Goal: Information Seeking & Learning: Learn about a topic

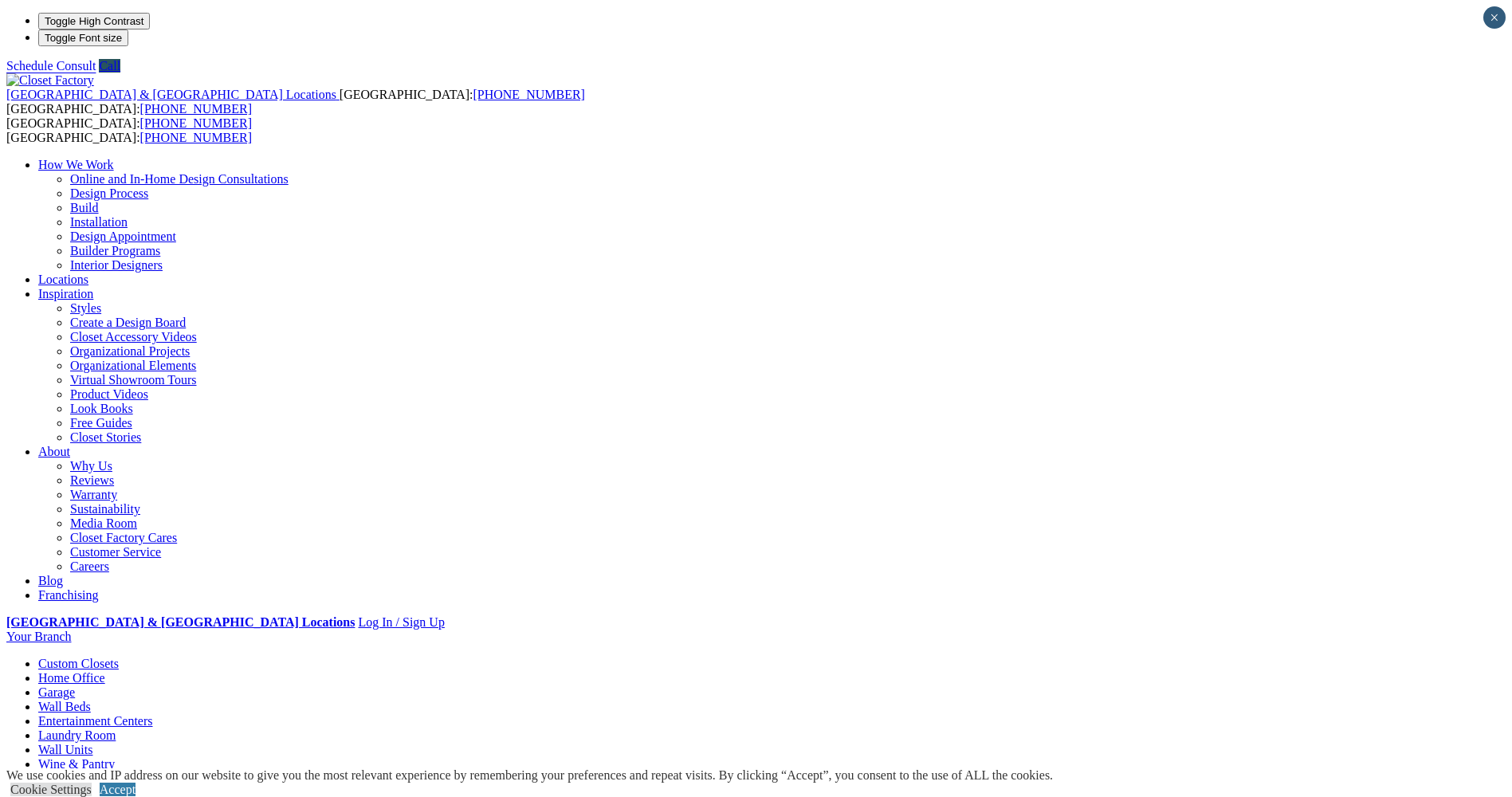
click at [151, 714] on link "Reach-in Closets" at bounding box center [113, 721] width 87 height 14
click at [161, 758] on link "Wardrobe Closets" at bounding box center [115, 765] width 91 height 14
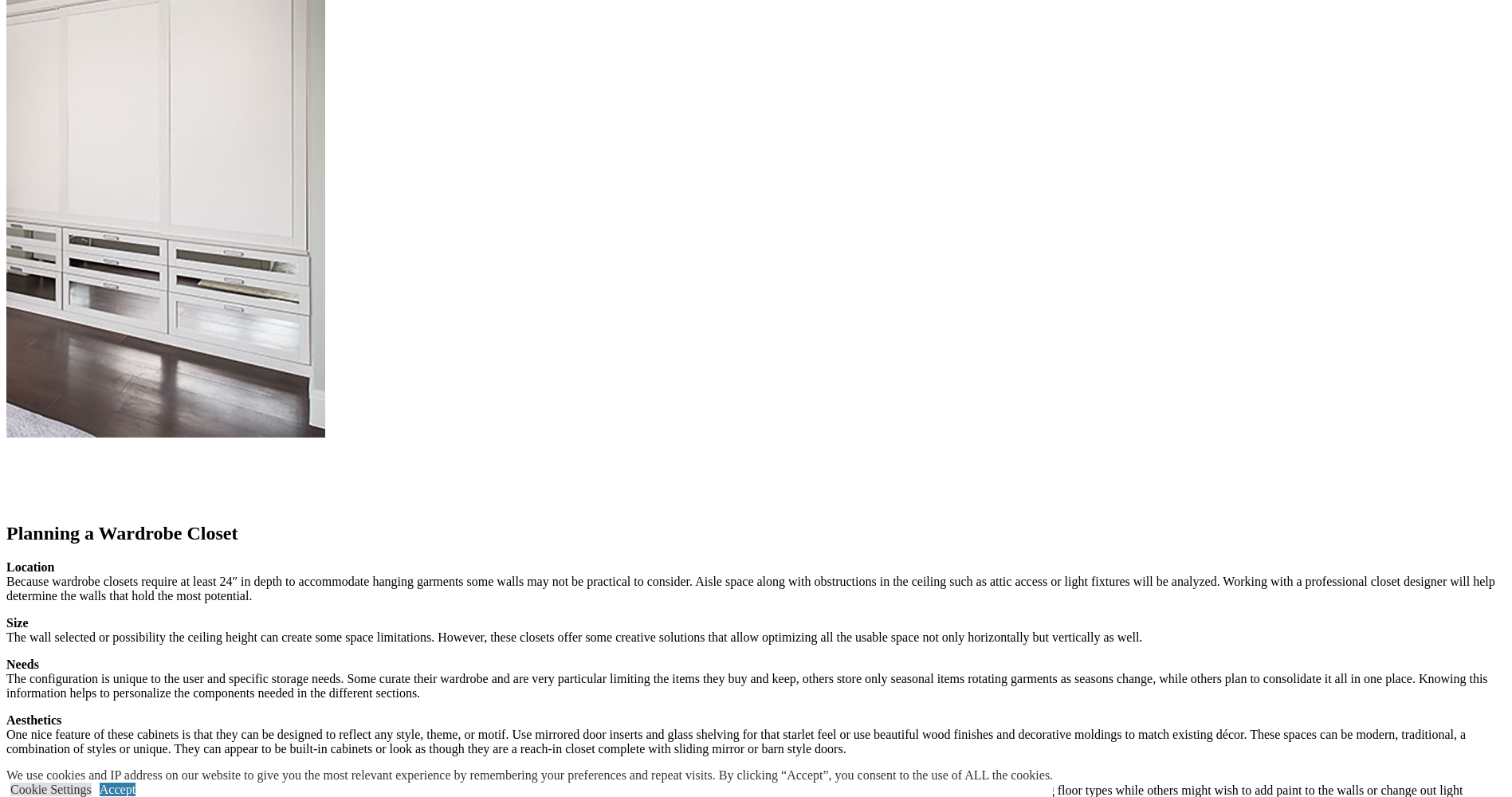
scroll to position [1595, 0]
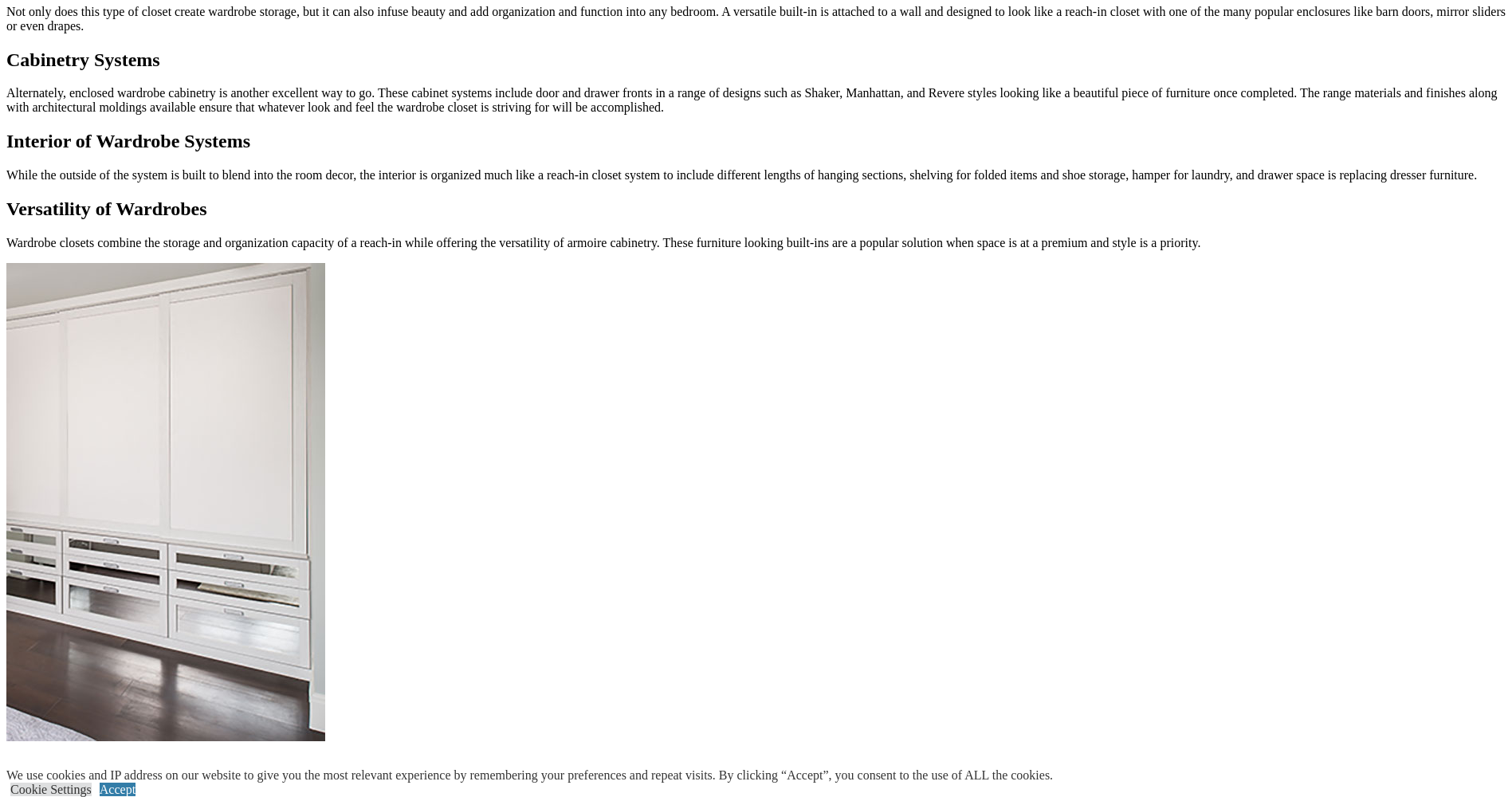
scroll to position [1196, 0]
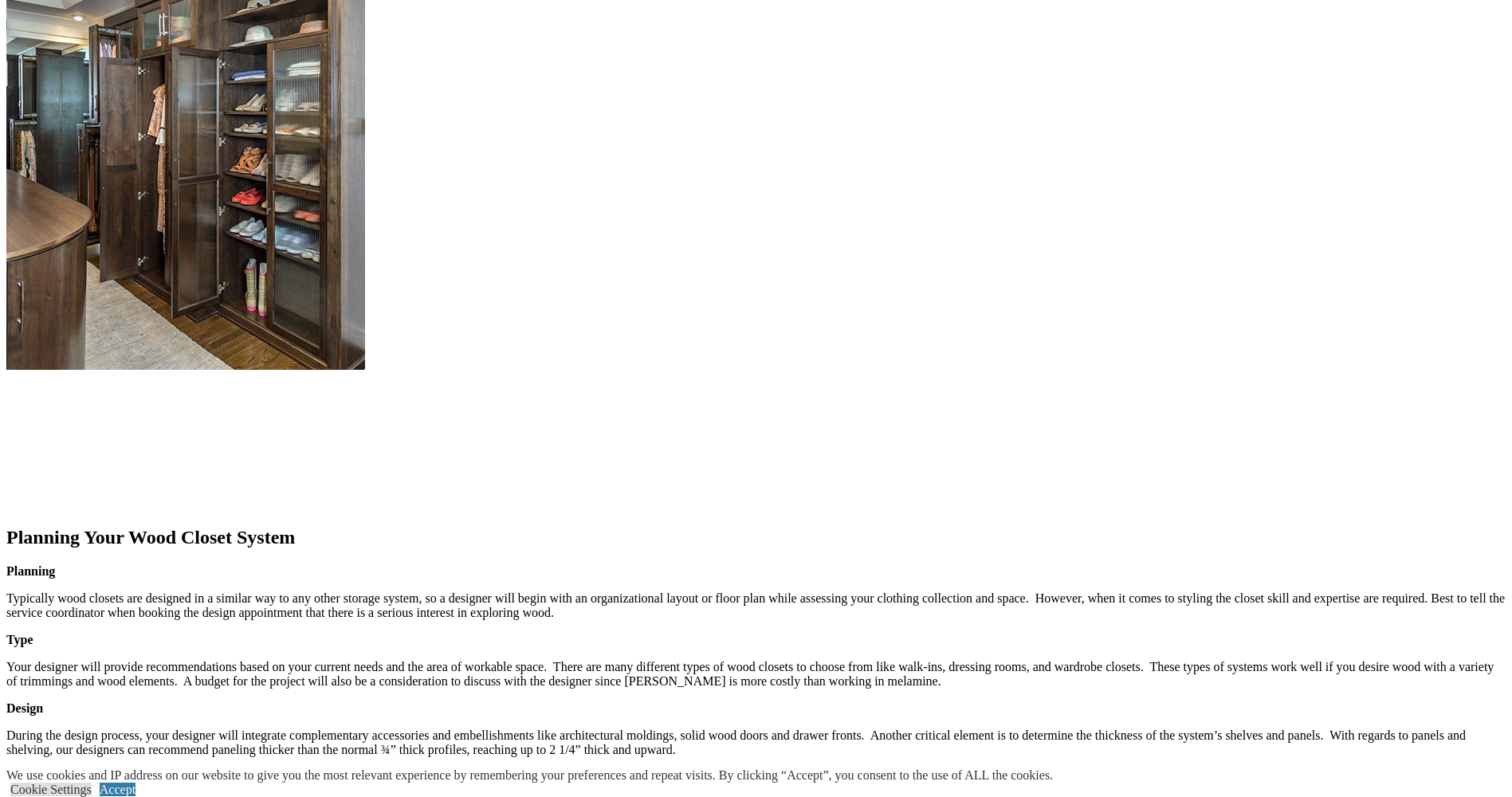
scroll to position [1675, 0]
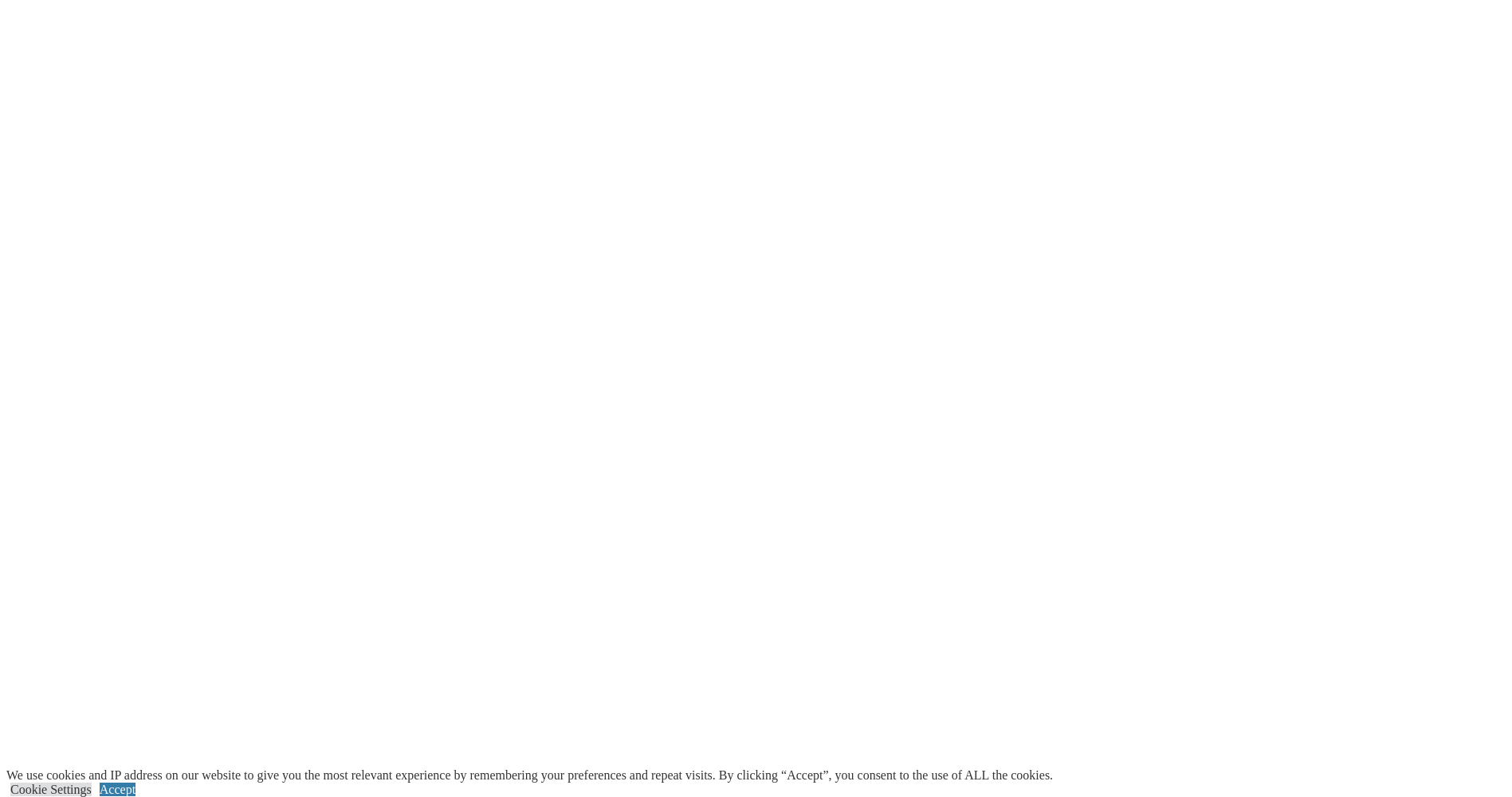
scroll to position [3030, 0]
